Goal: Task Accomplishment & Management: Use online tool/utility

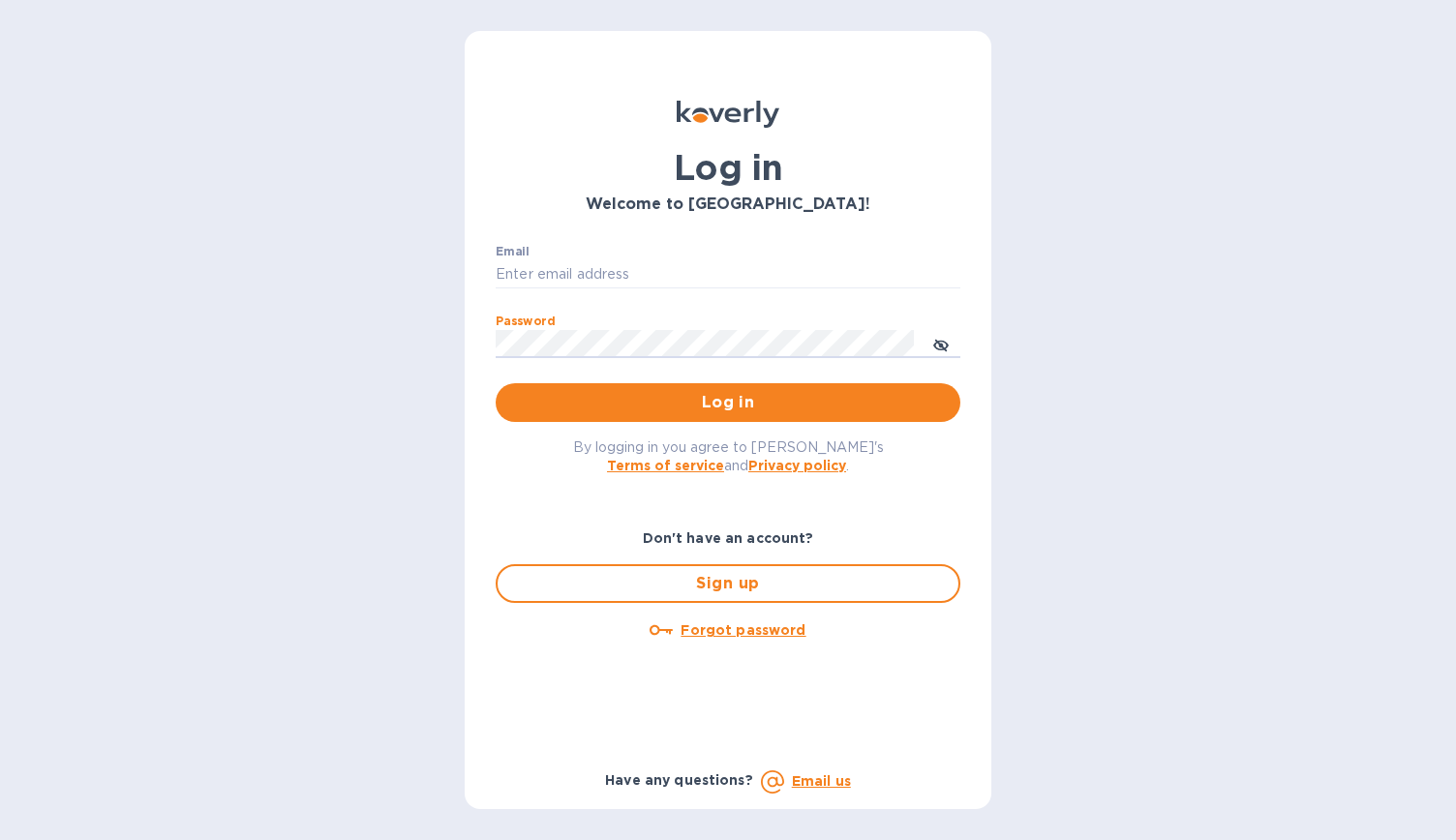
type input "dspell@elevationwinepartners.com"
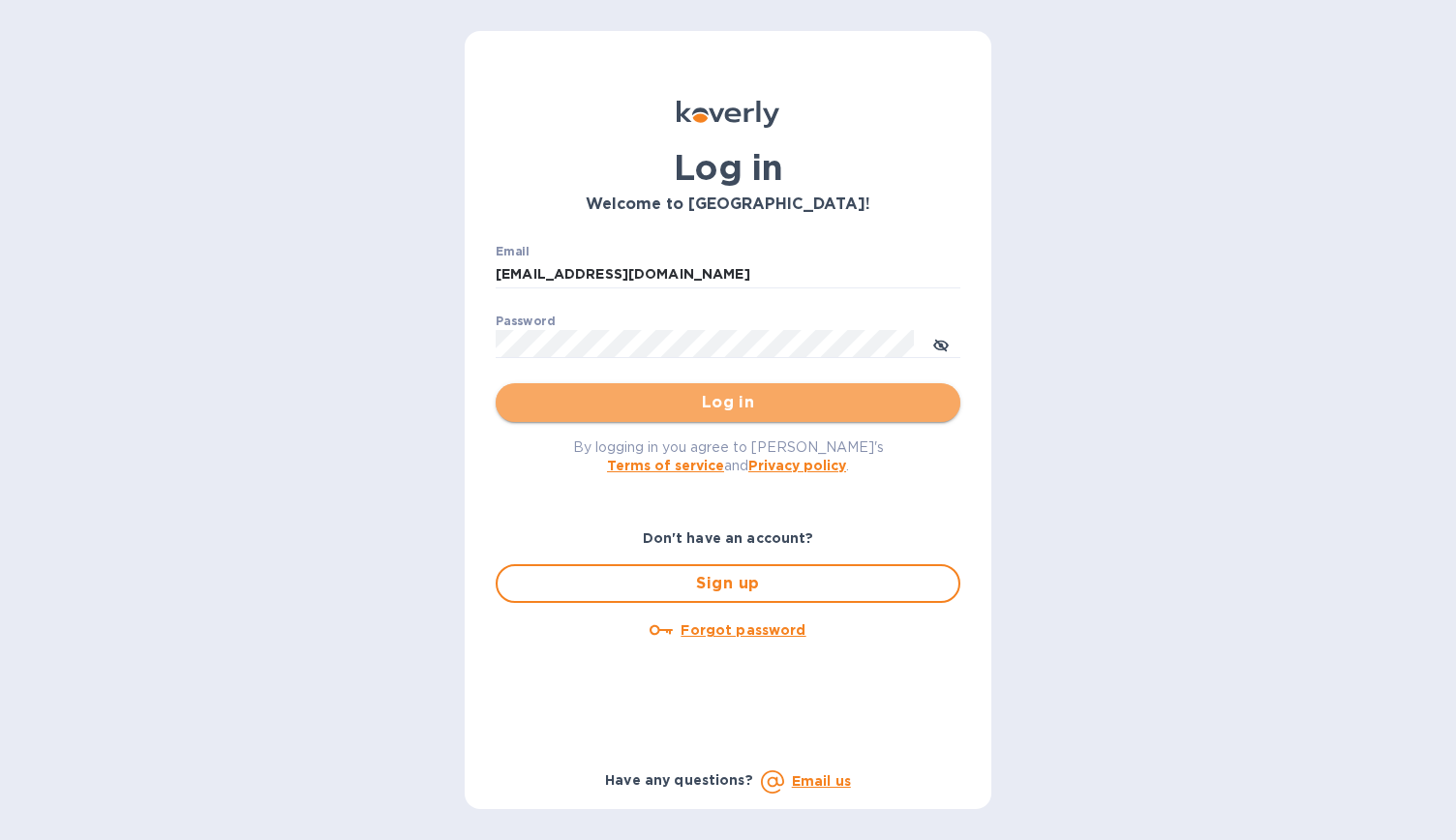
click at [783, 391] on span "Log in" at bounding box center [728, 402] width 434 height 23
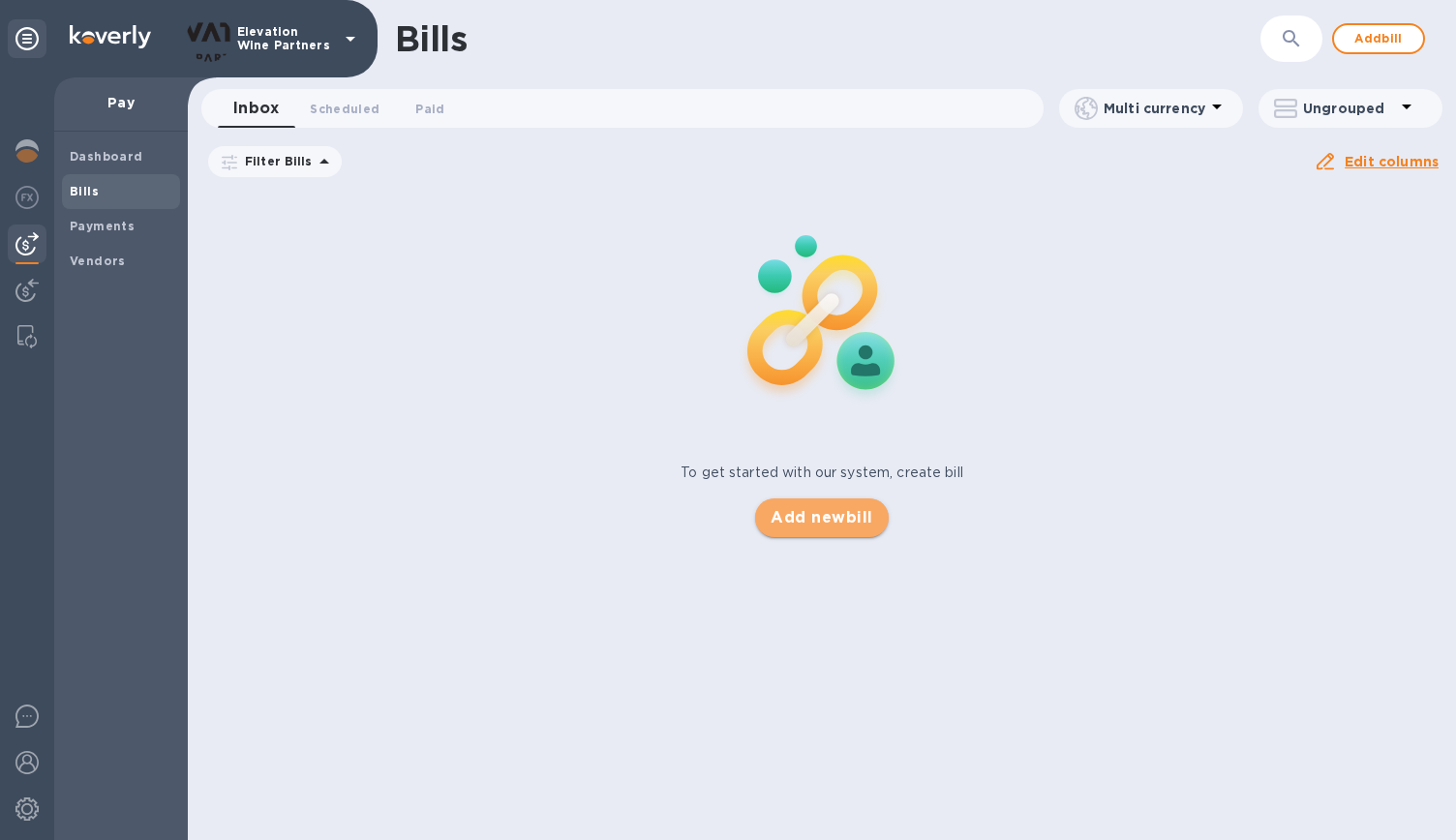
click at [818, 519] on span "Add new bill" at bounding box center [822, 517] width 102 height 23
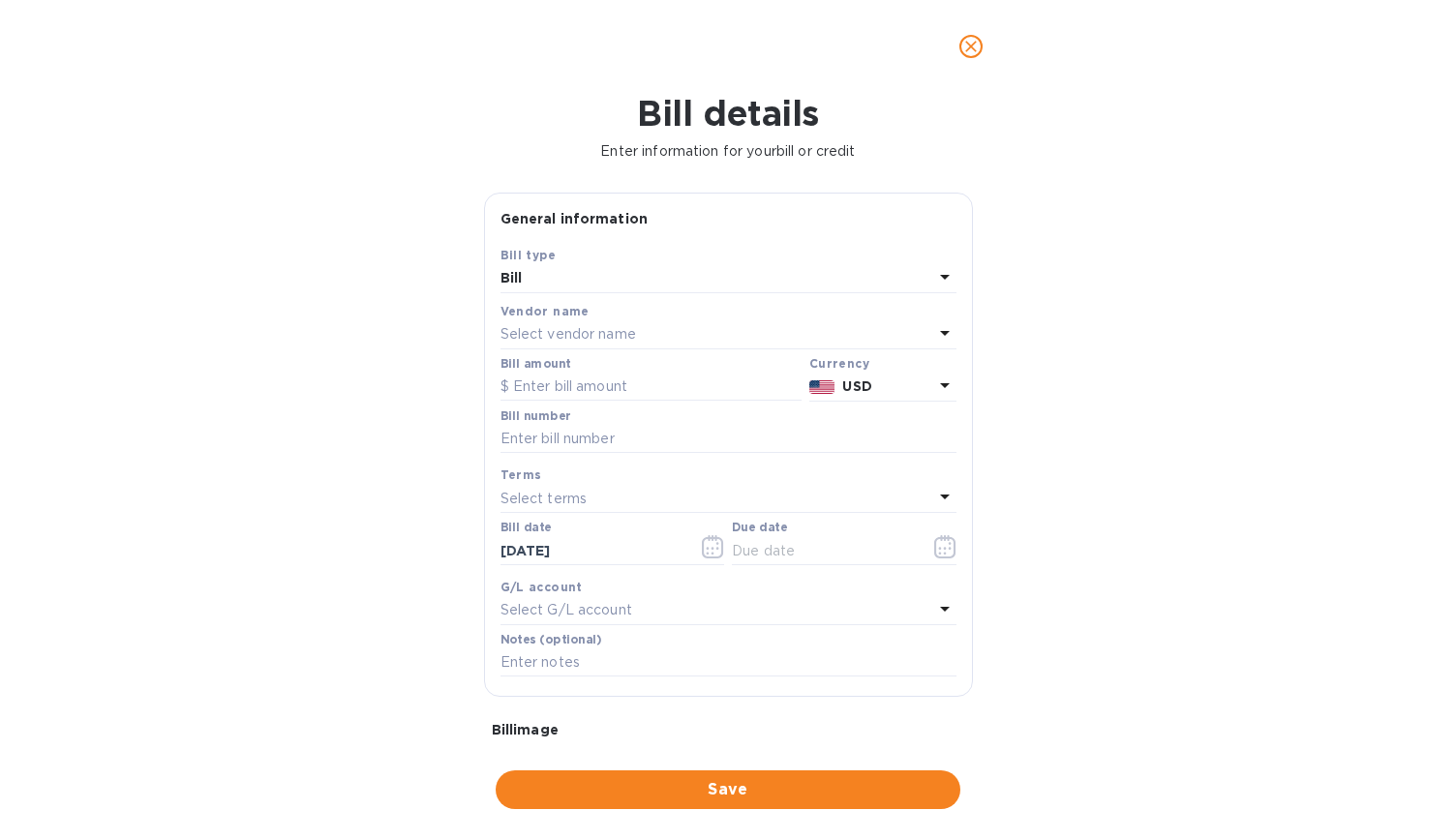
click at [714, 335] on div "Select vendor name" at bounding box center [717, 334] width 433 height 27
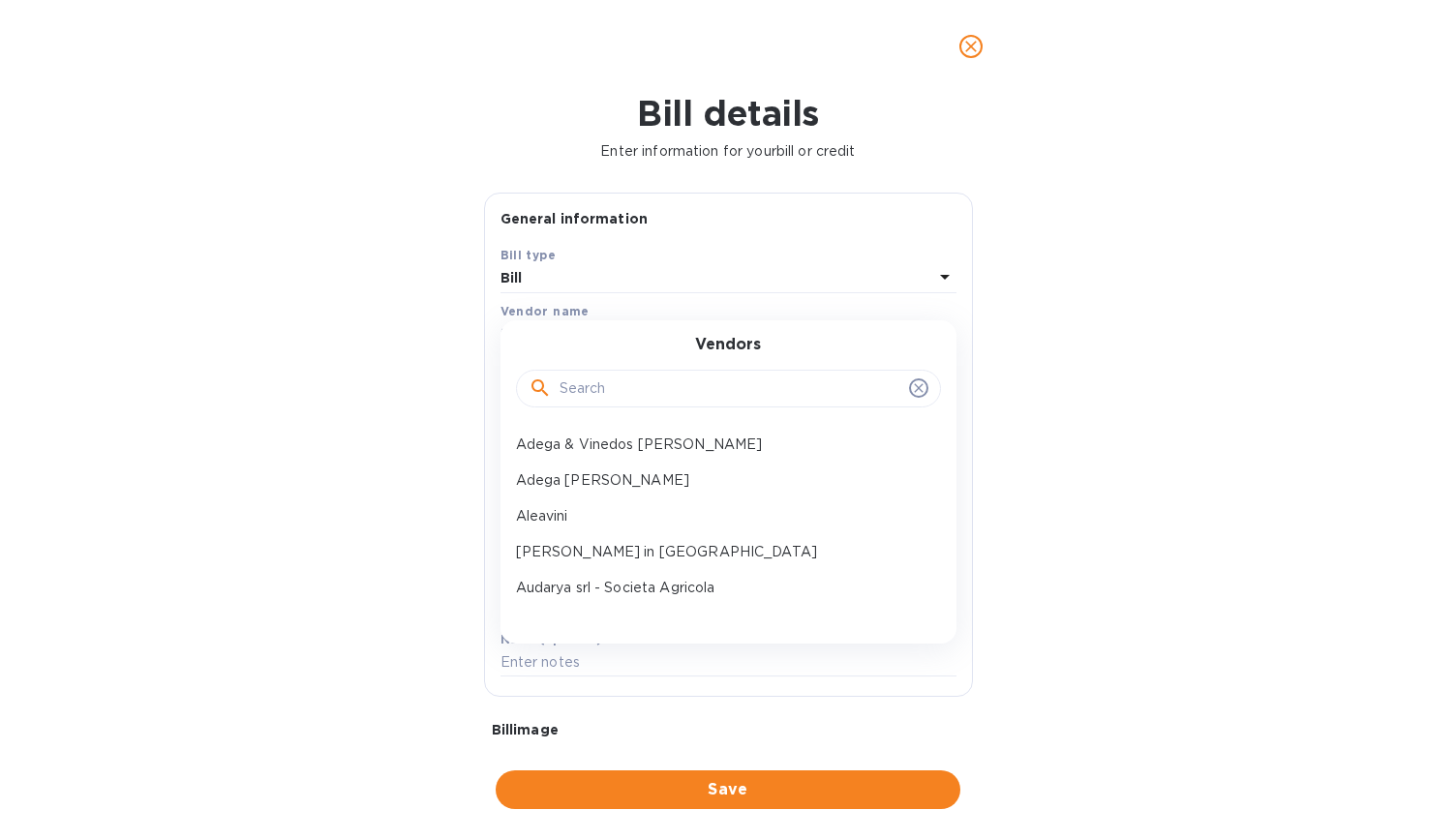
click at [654, 389] on input "text" at bounding box center [729, 389] width 341 height 29
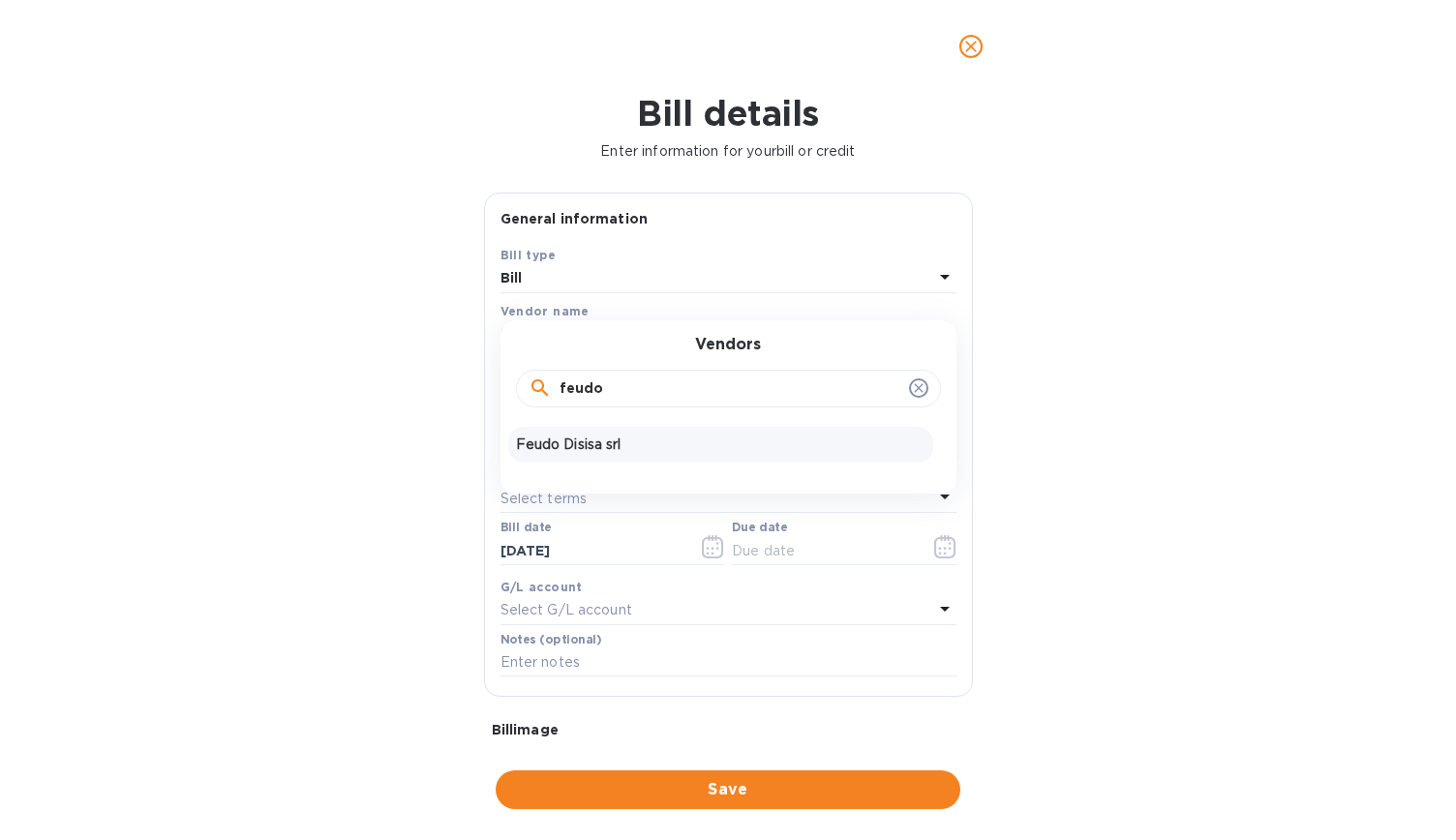
type input "feudo"
click at [604, 444] on p "Feudo Disisa srl" at bounding box center [721, 444] width 410 height 21
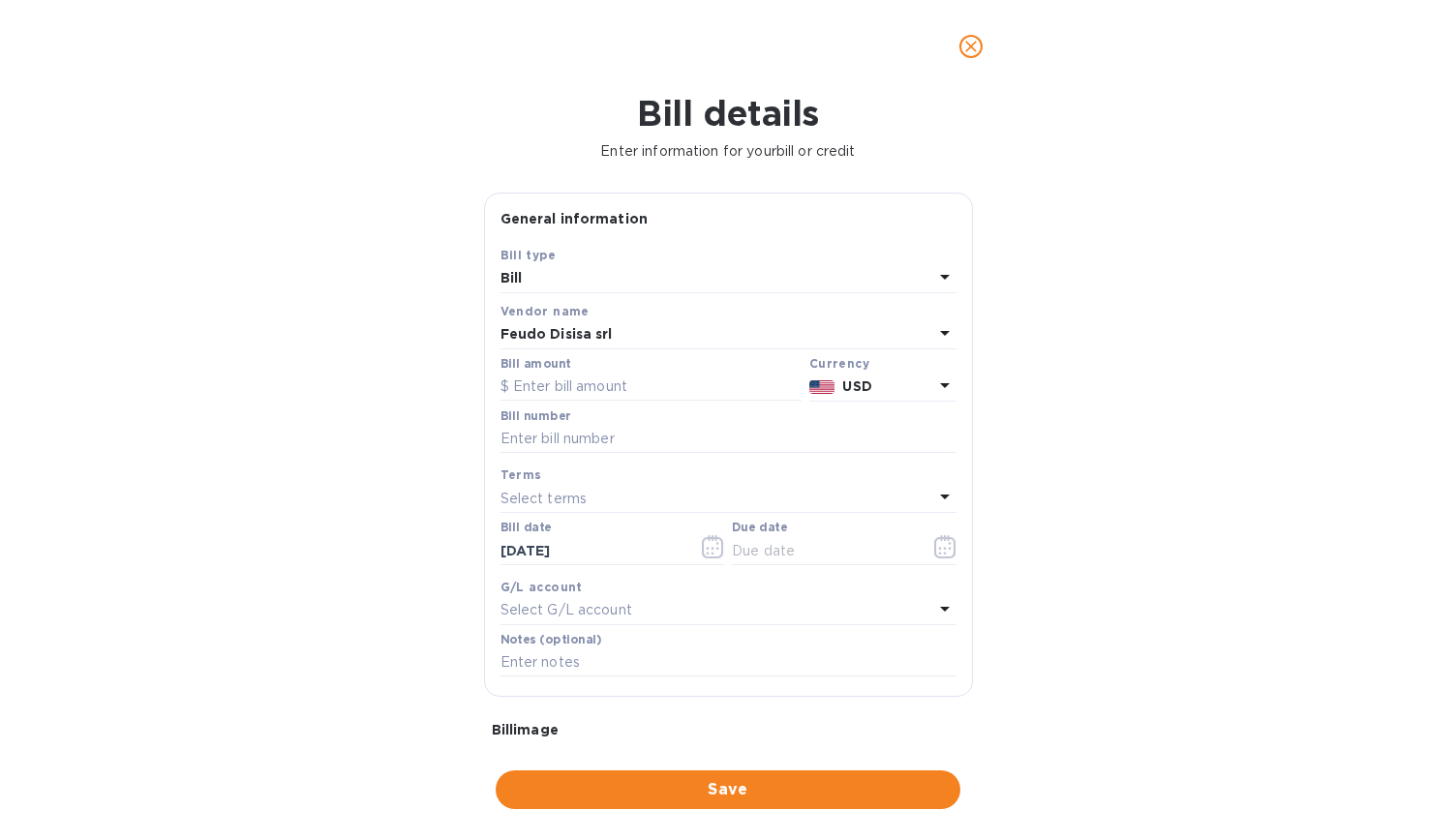
click at [885, 380] on p "USD" at bounding box center [887, 387] width 90 height 21
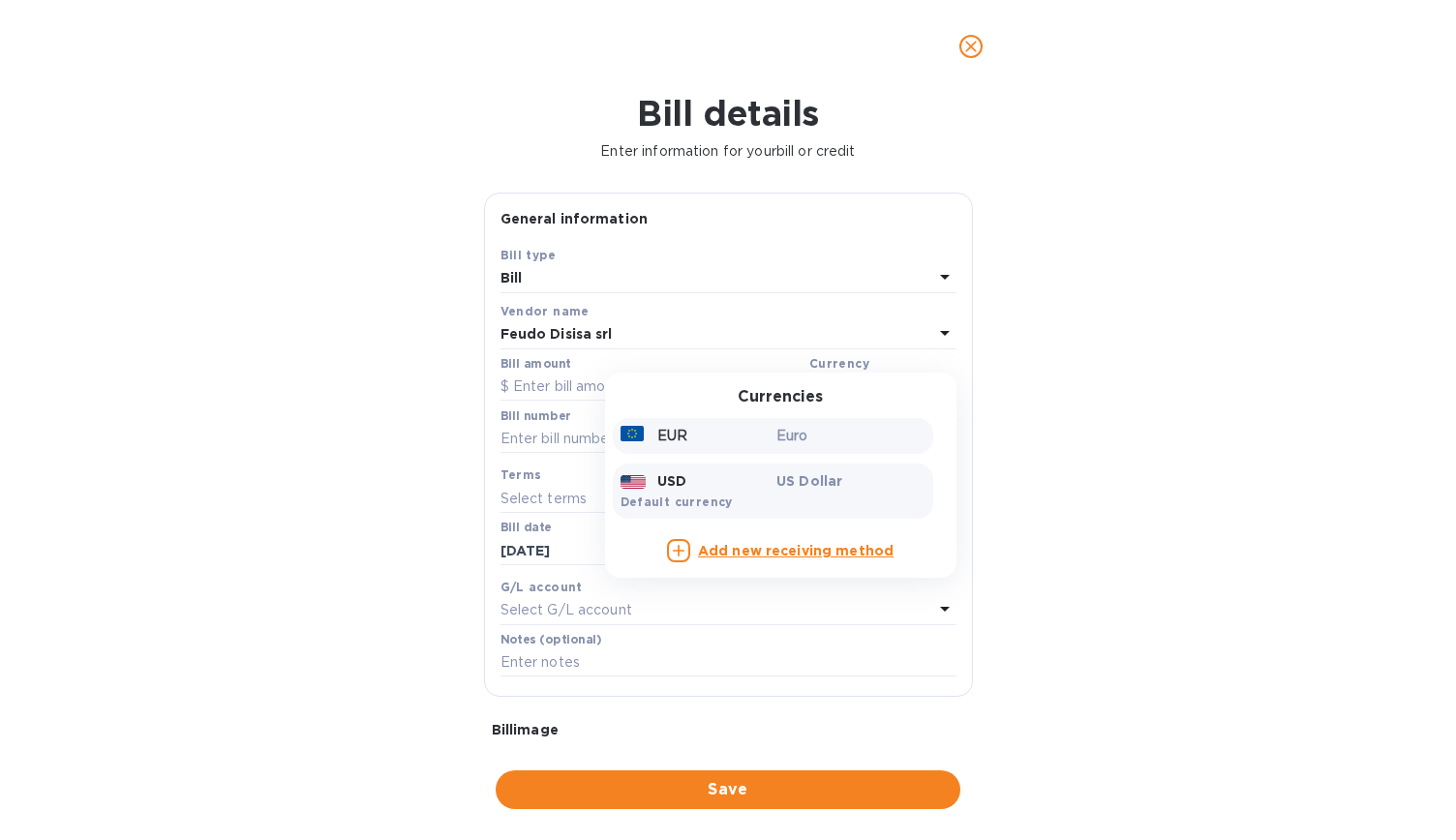
click at [805, 453] on div "EUR Euro" at bounding box center [773, 436] width 321 height 36
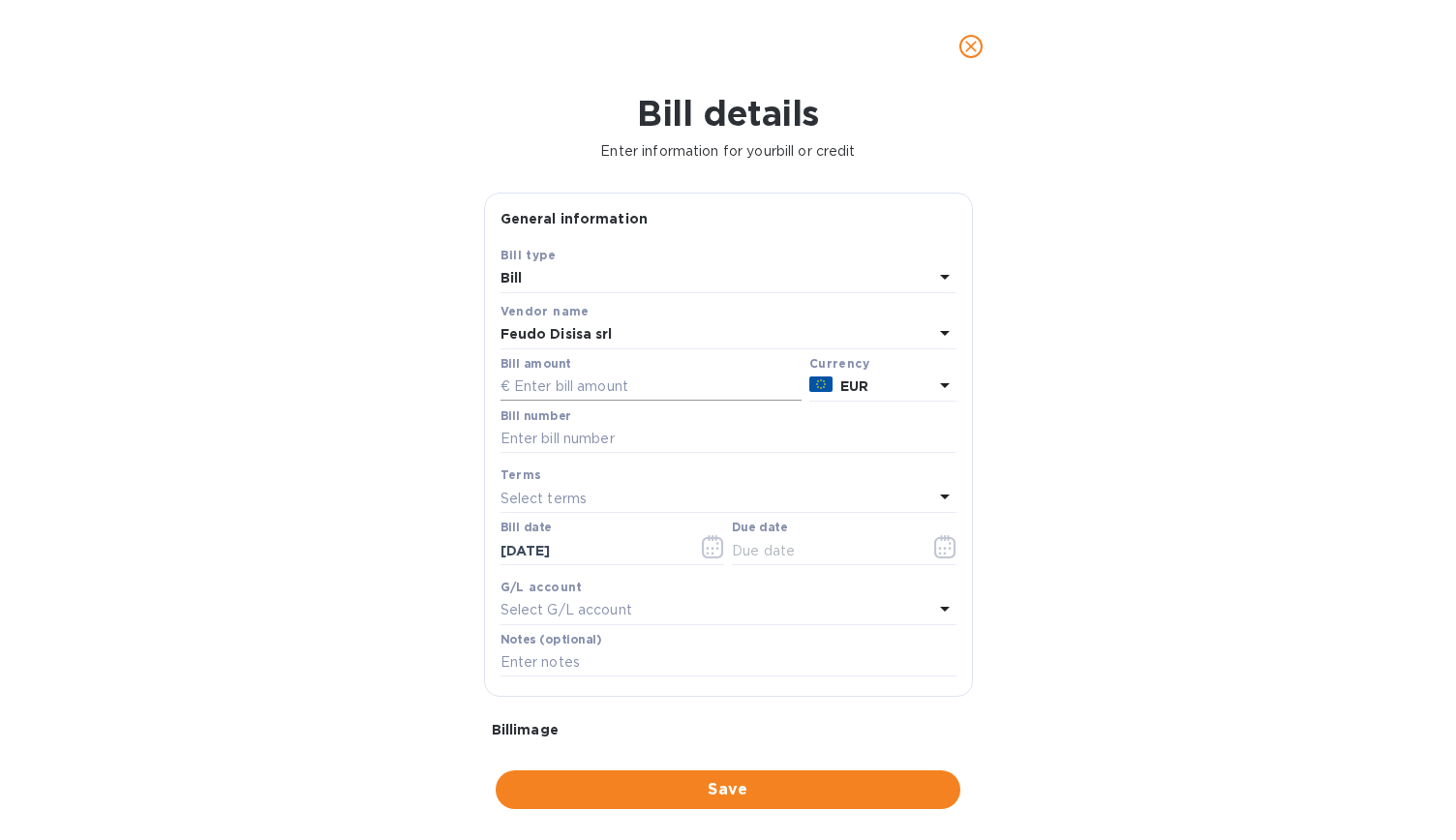
click at [732, 386] on input "text" at bounding box center [651, 387] width 301 height 29
type input "5,158.85"
type input "fattura proforma 394"
click at [940, 553] on icon "button" at bounding box center [945, 546] width 23 height 23
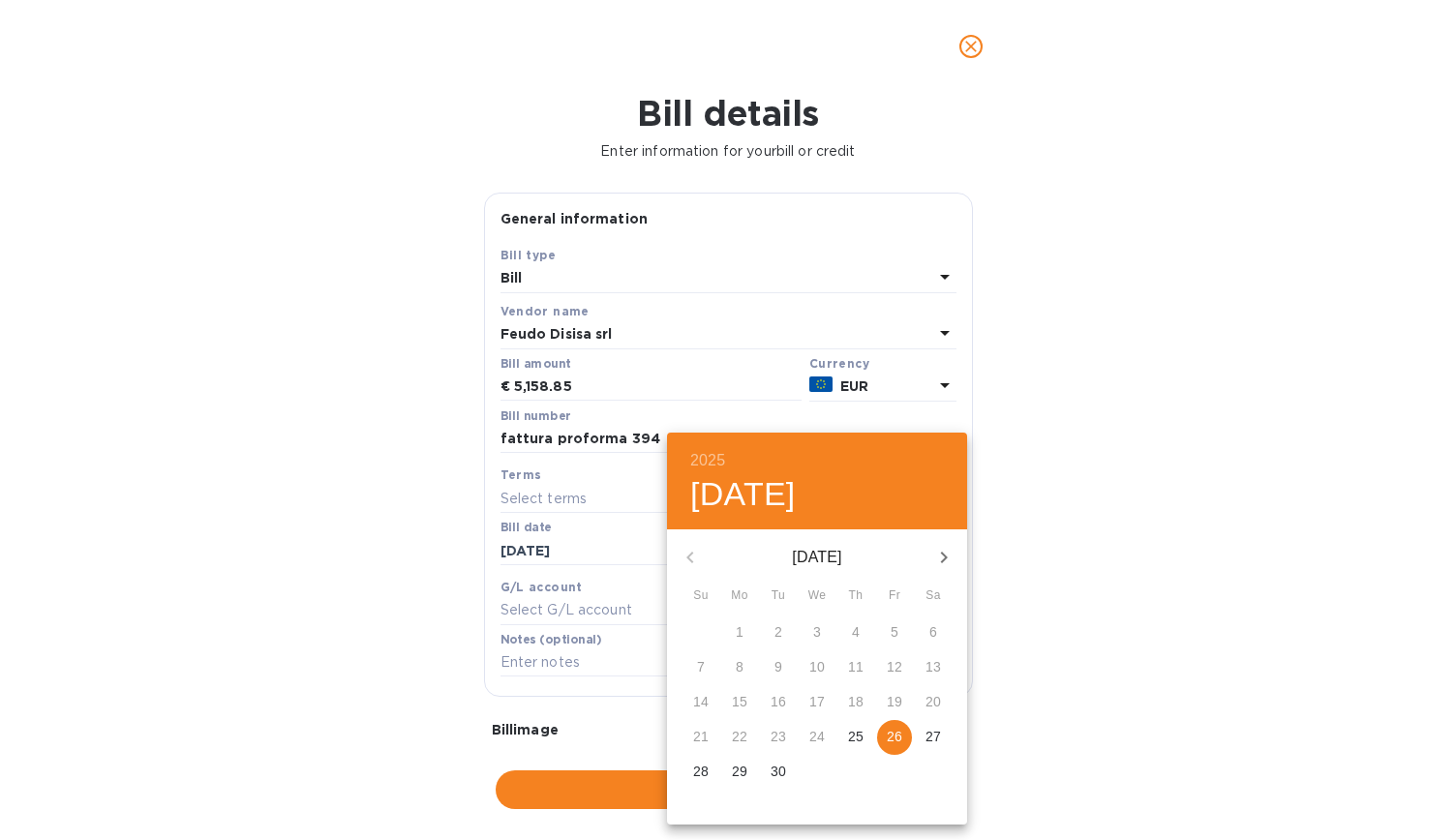
click at [885, 738] on span "26" at bounding box center [894, 737] width 35 height 20
type input "[DATE]"
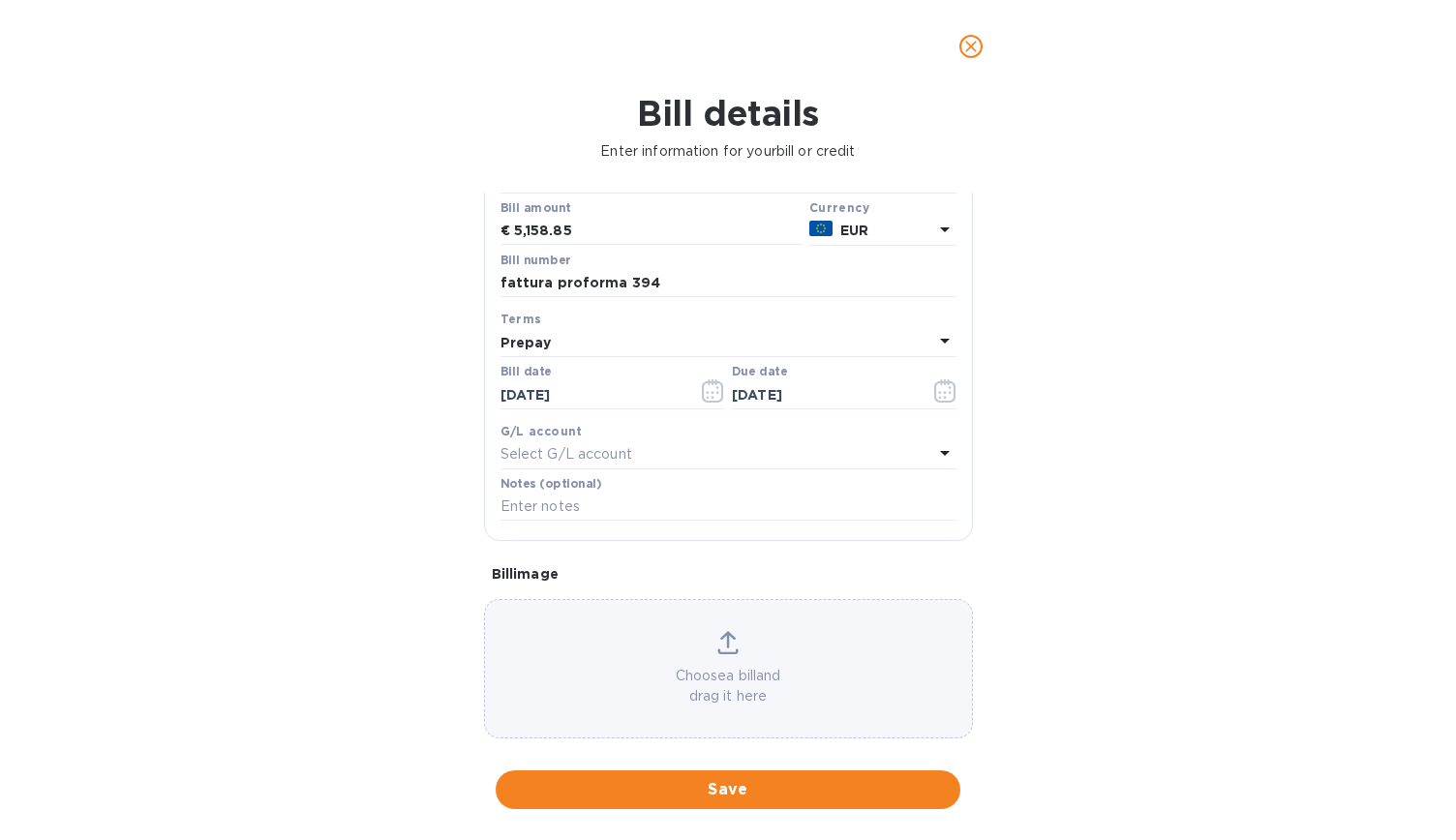
scroll to position [178, 0]
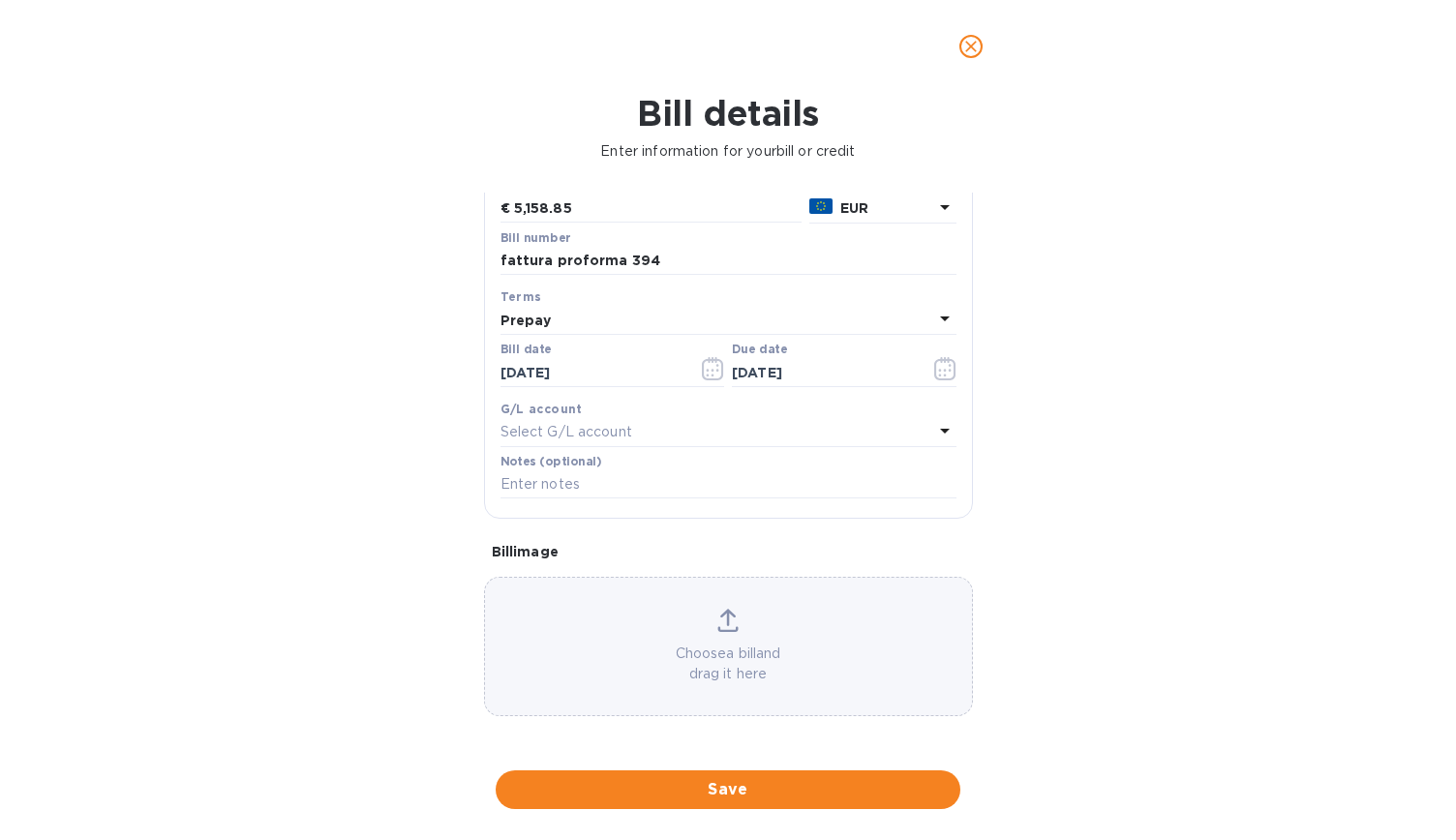
click at [723, 630] on icon at bounding box center [728, 629] width 21 height 5
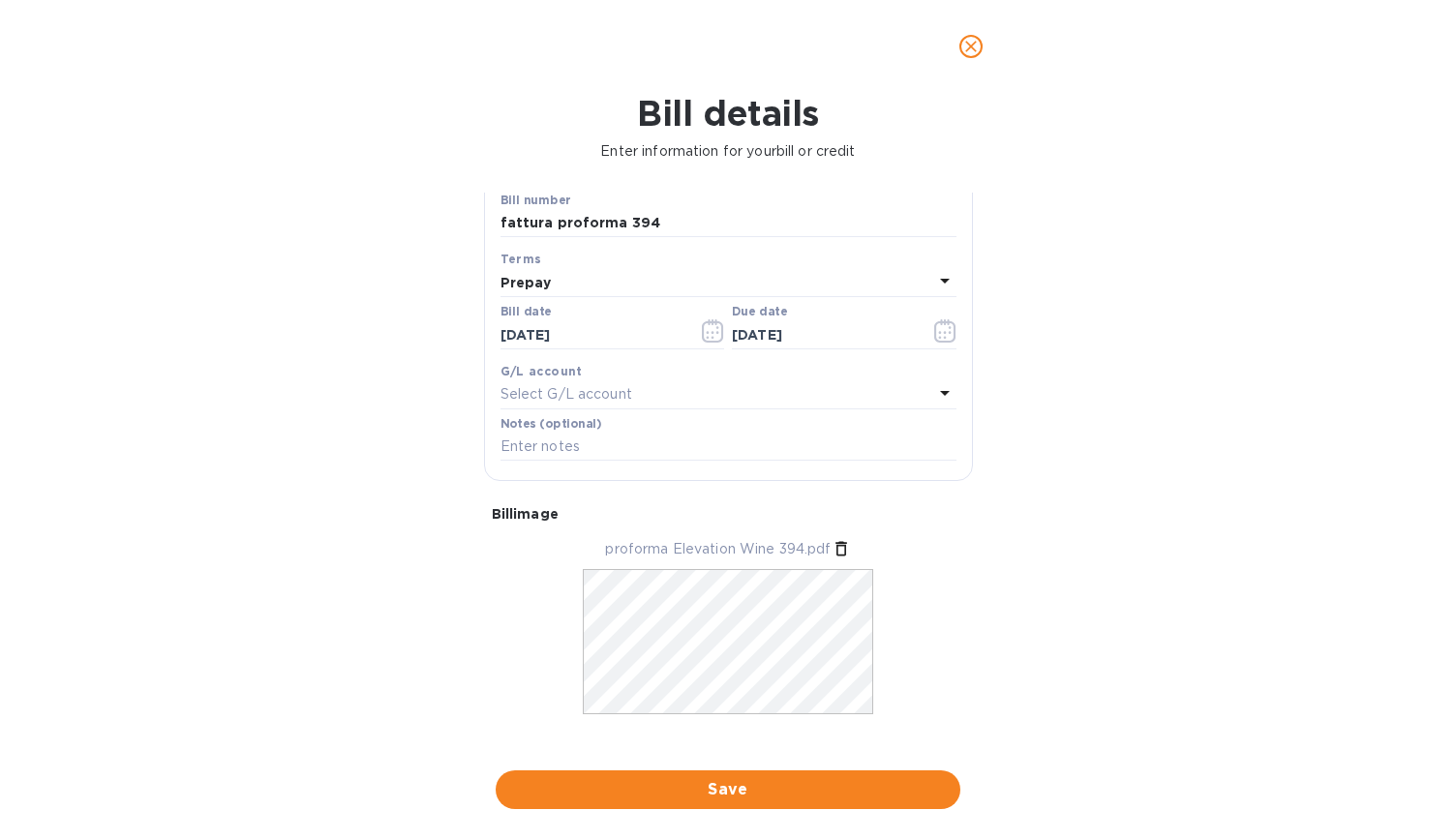
scroll to position [236, 0]
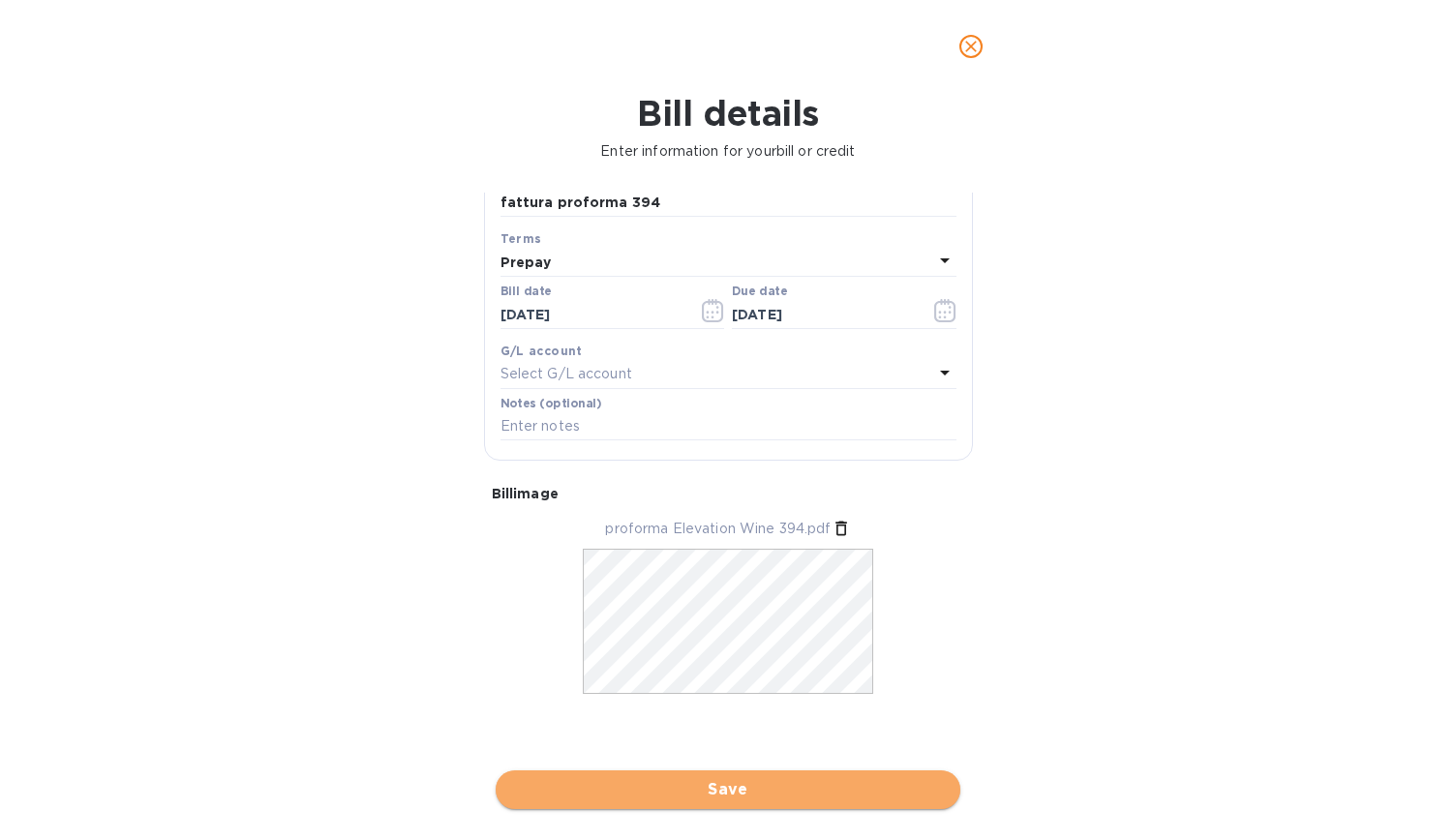
click at [700, 776] on button "Save" at bounding box center [728, 790] width 465 height 39
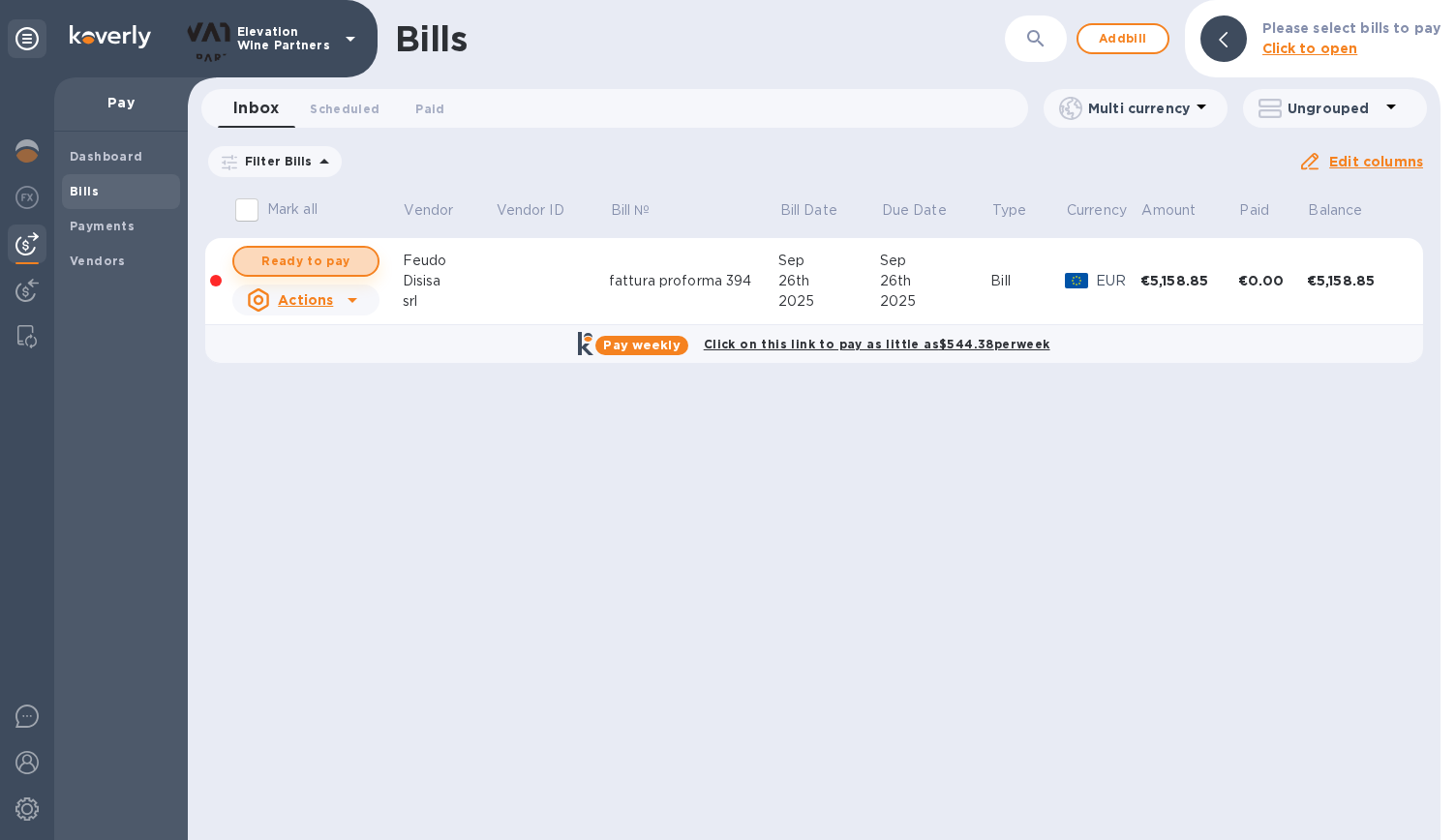
click at [330, 246] on button "Ready to pay" at bounding box center [306, 260] width 147 height 31
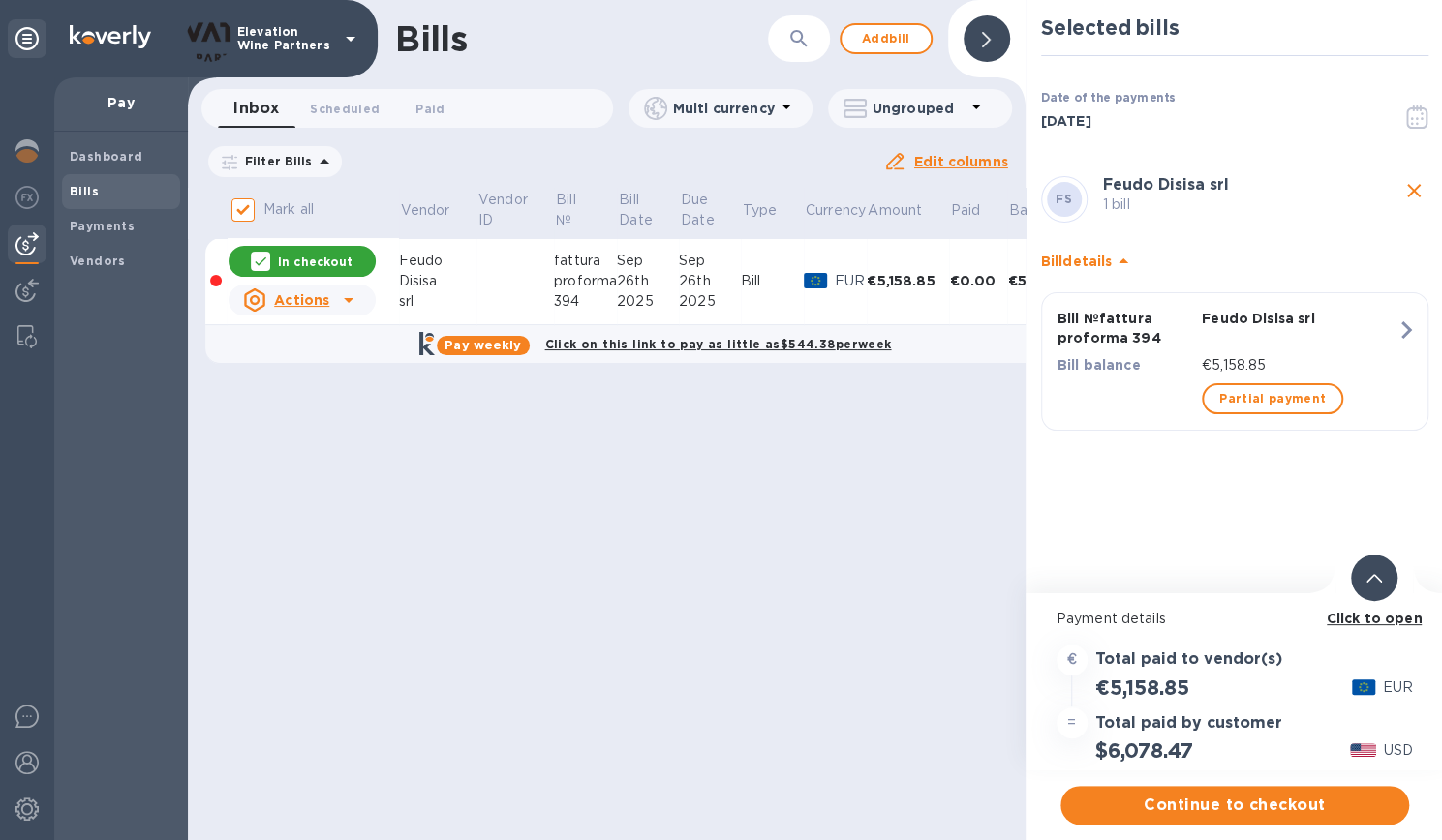
click at [318, 247] on div "In checkout" at bounding box center [302, 260] width 147 height 31
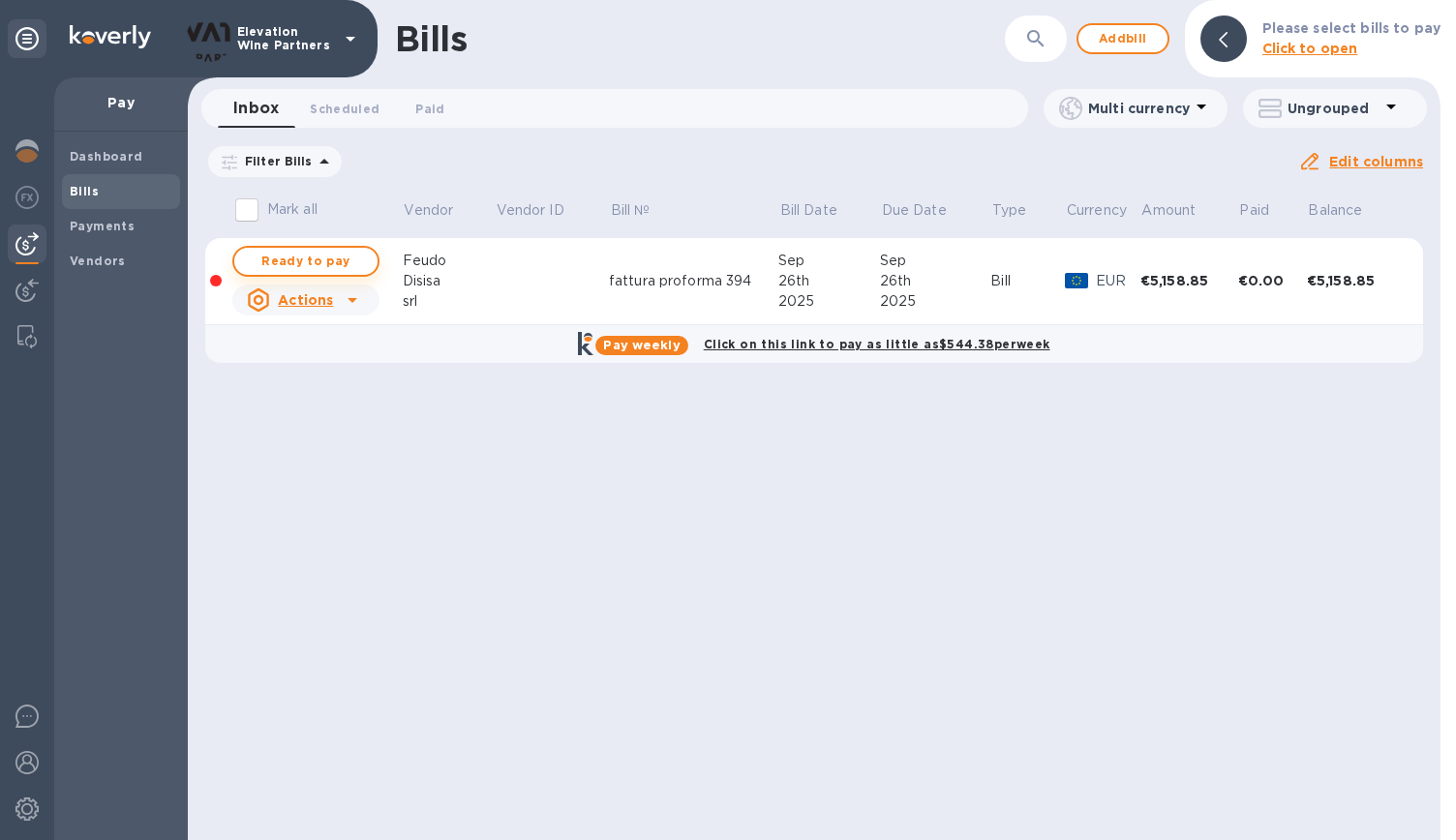
click at [318, 253] on span "Ready to pay" at bounding box center [305, 260] width 112 height 23
checkbox input "true"
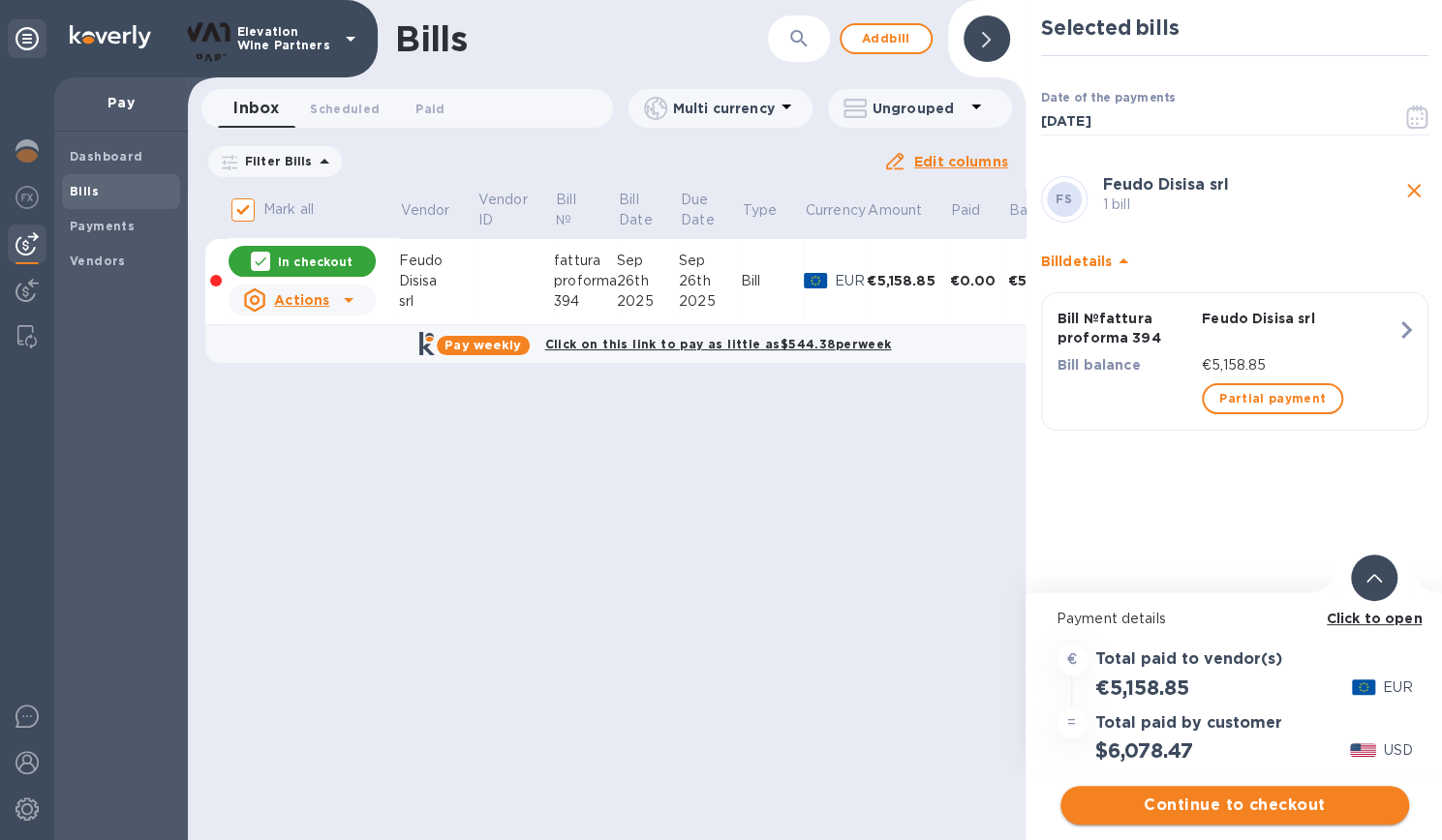
click at [1246, 796] on span "Continue to checkout" at bounding box center [1234, 804] width 318 height 23
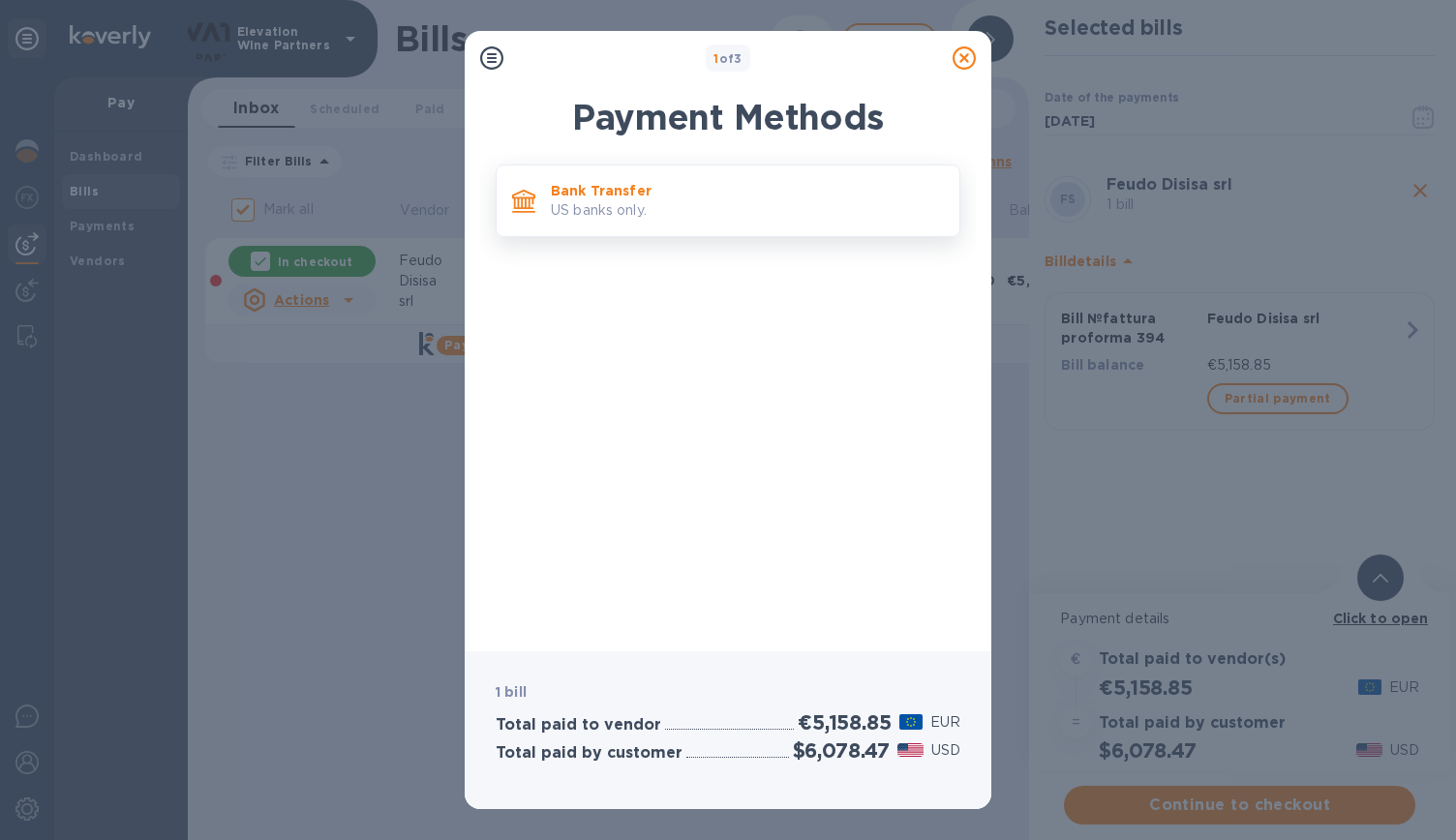
click at [752, 188] on p "Bank Transfer" at bounding box center [747, 191] width 393 height 20
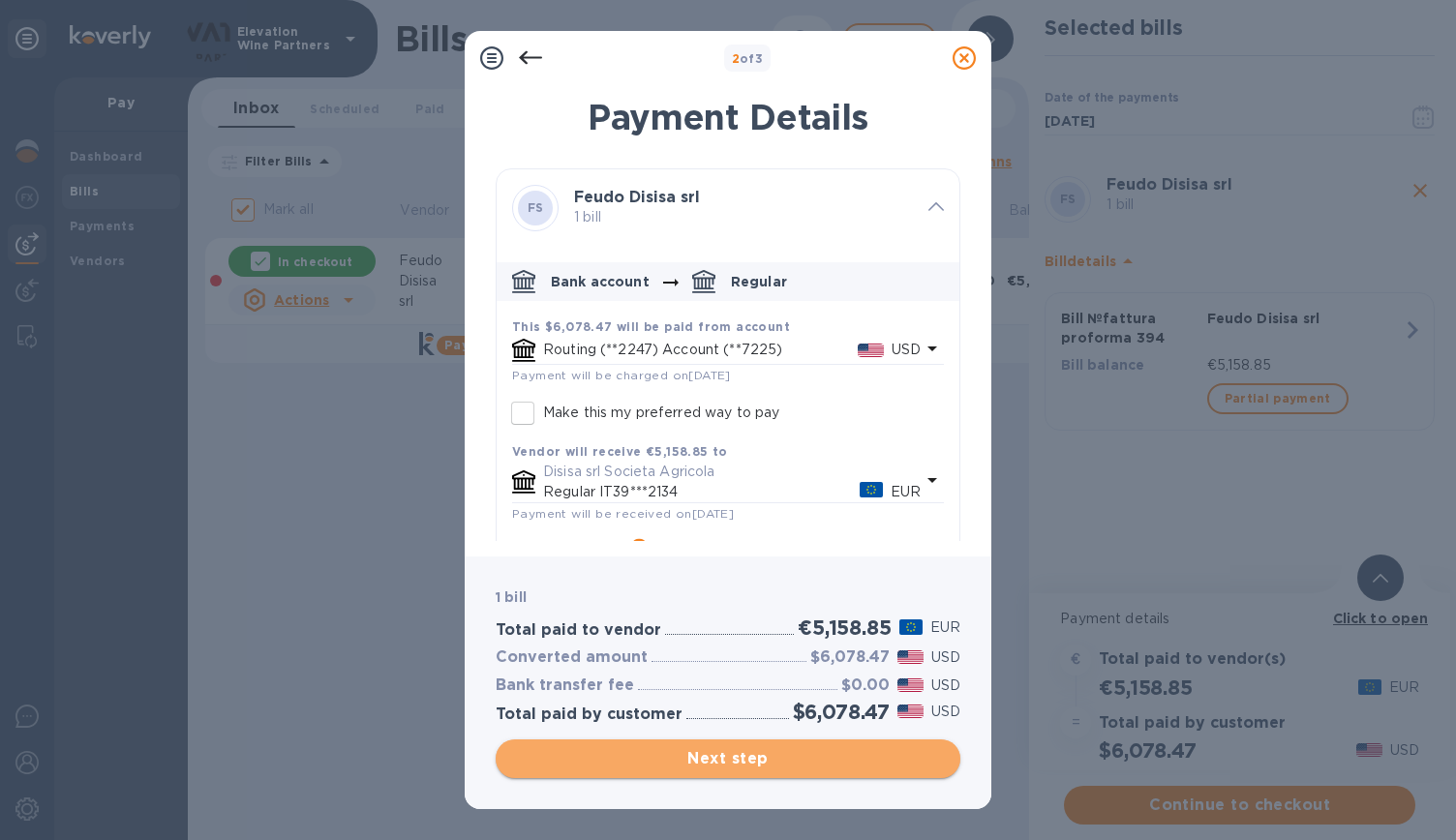
click at [753, 751] on span "Next step" at bounding box center [728, 758] width 434 height 23
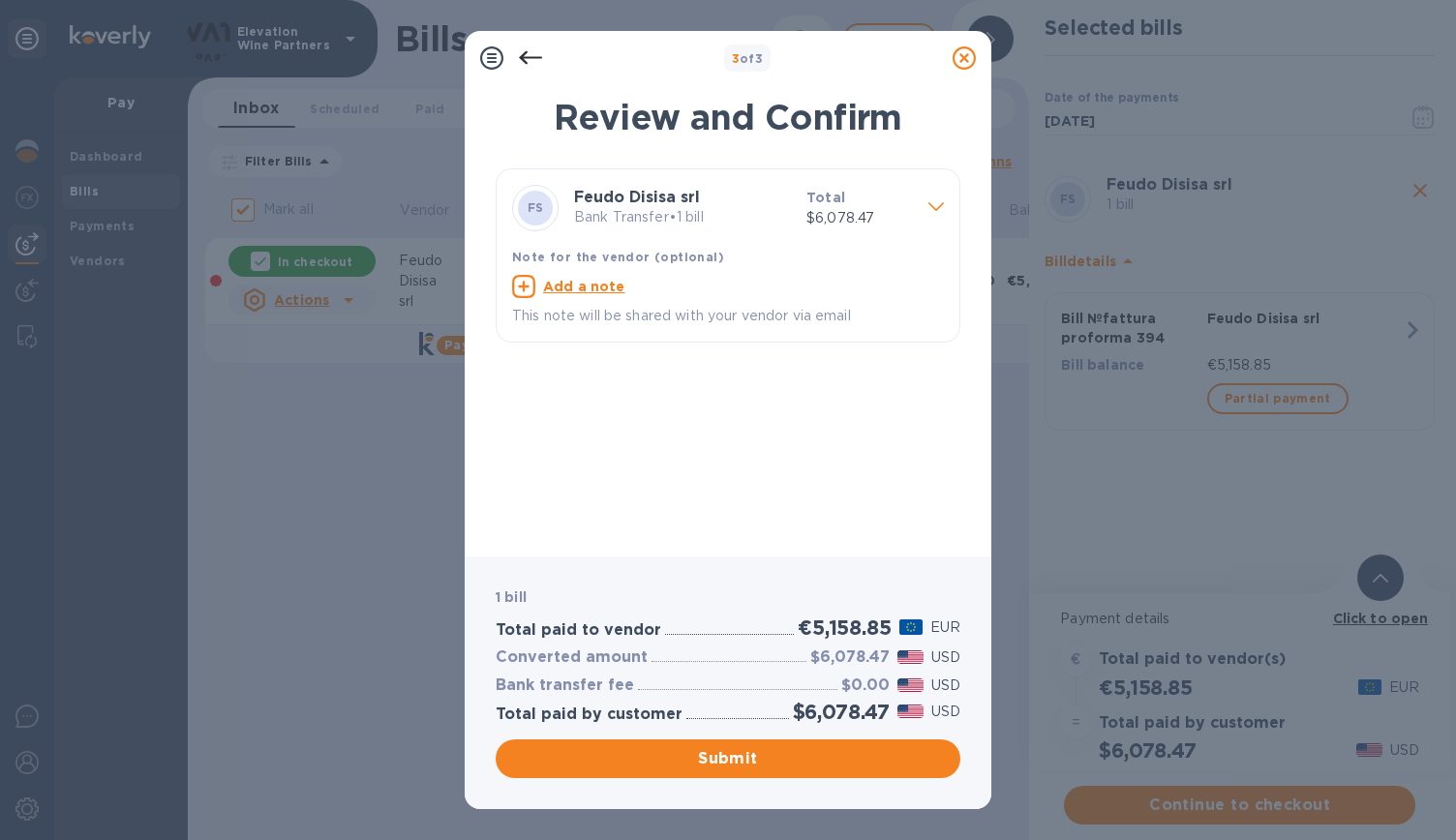
click at [925, 207] on div at bounding box center [935, 209] width 31 height 34
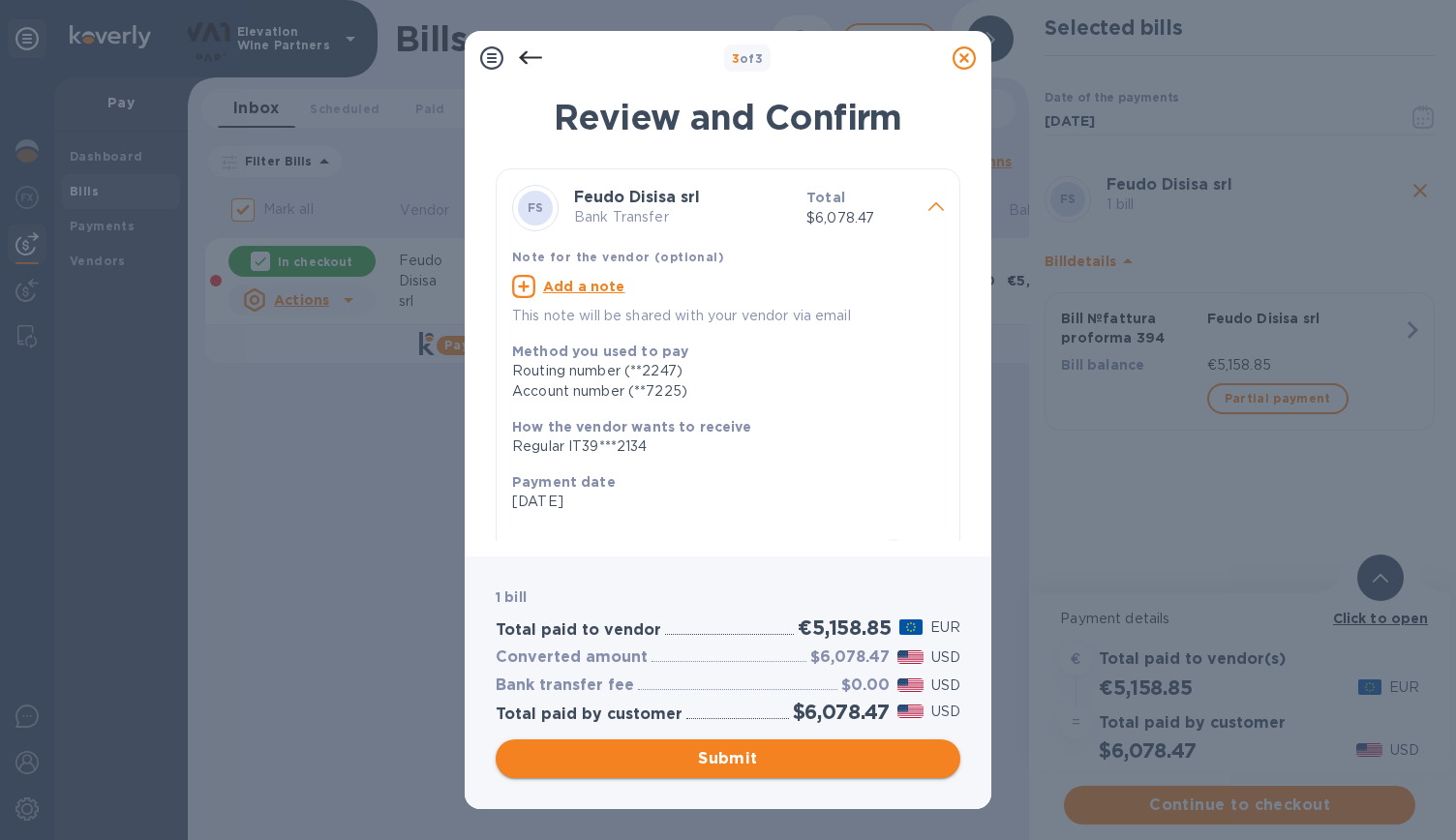
click at [730, 754] on span "Submit" at bounding box center [728, 758] width 434 height 23
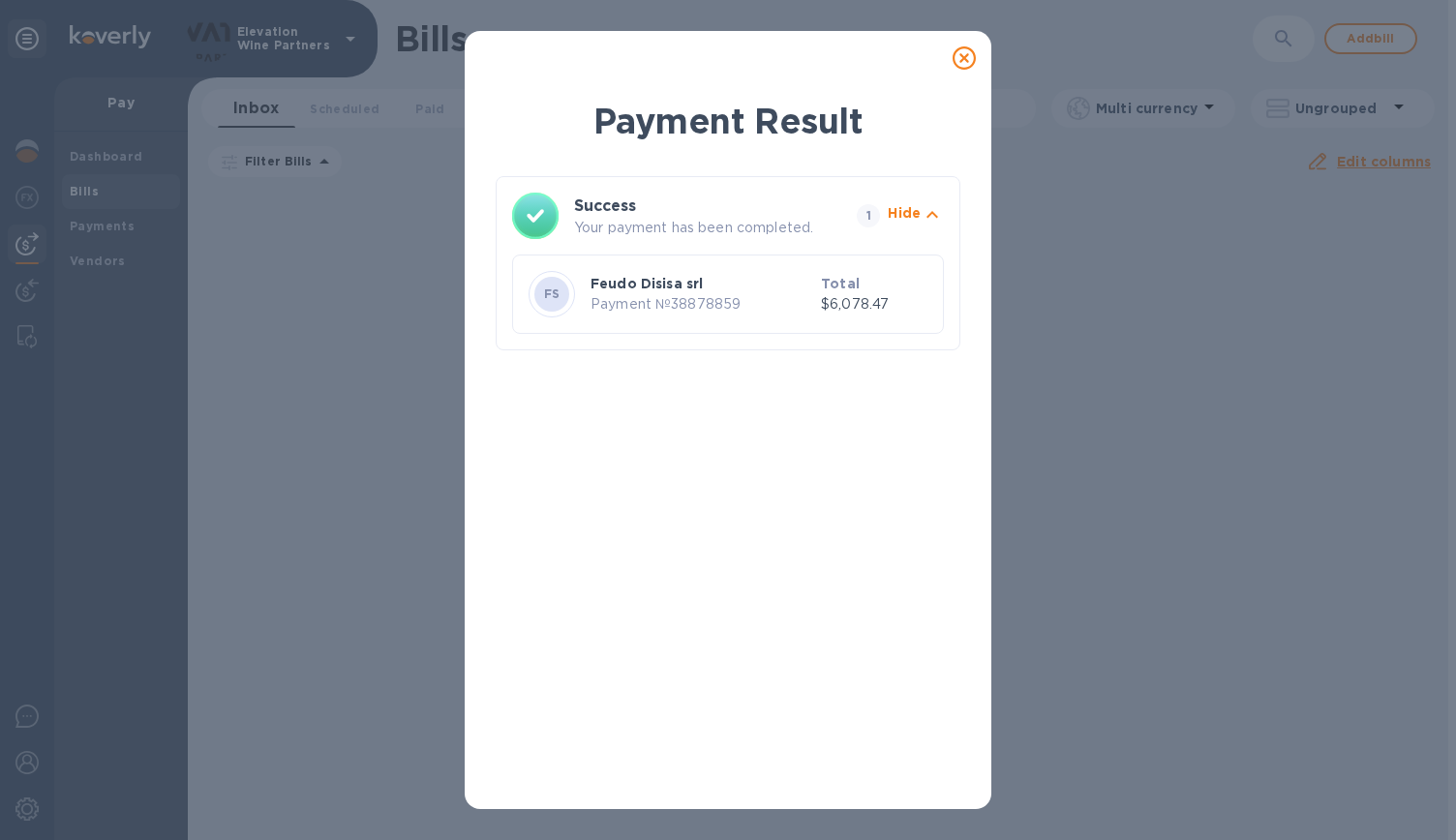
click at [968, 61] on icon at bounding box center [964, 57] width 23 height 23
